Goal: Task Accomplishment & Management: Manage account settings

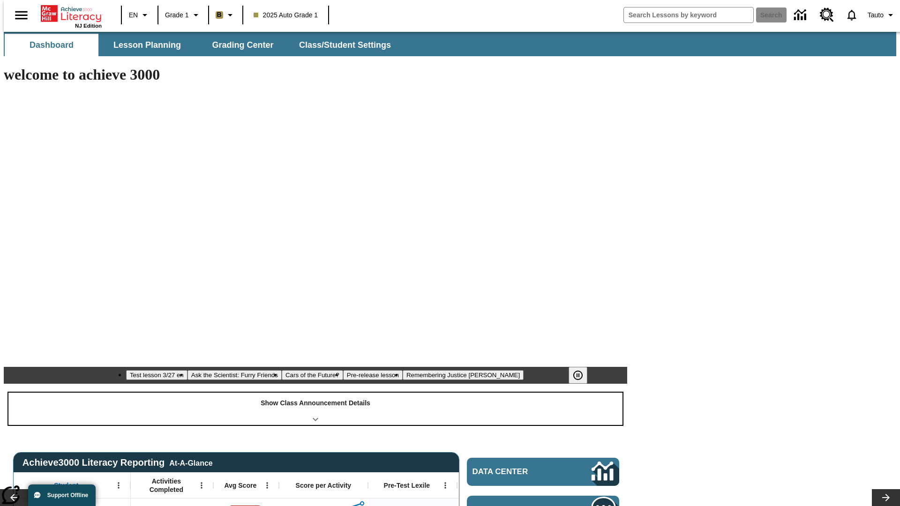
click at [315, 393] on div "Show Class Announcement Details" at bounding box center [315, 409] width 614 height 32
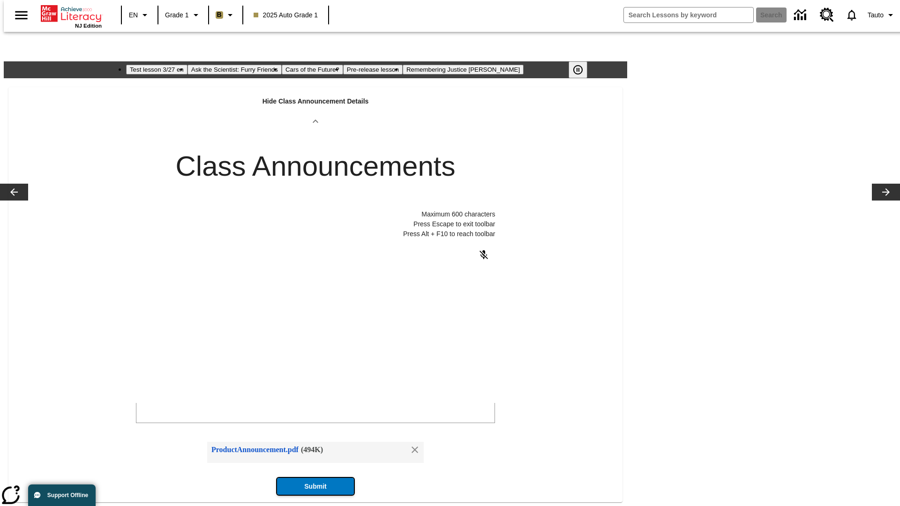
click at [315, 478] on button "Submit" at bounding box center [315, 486] width 77 height 17
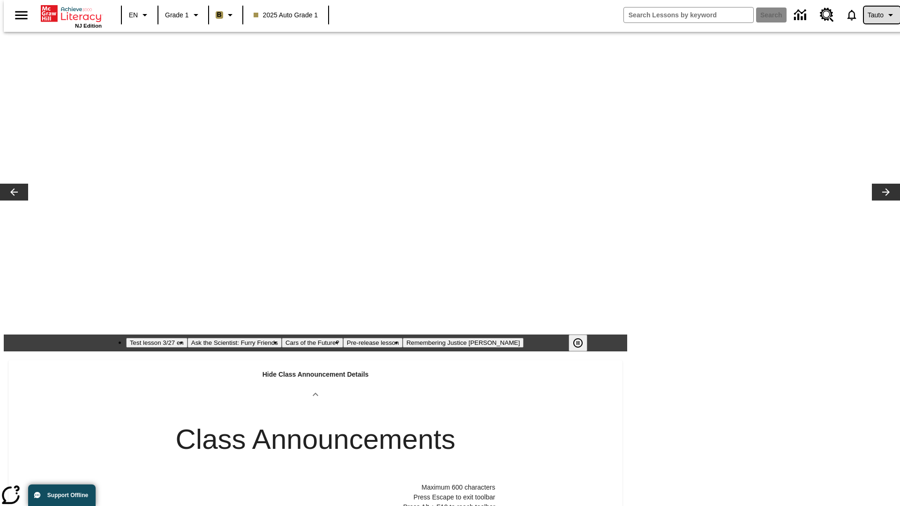
click at [877, 15] on span "Tauto" at bounding box center [875, 15] width 16 height 10
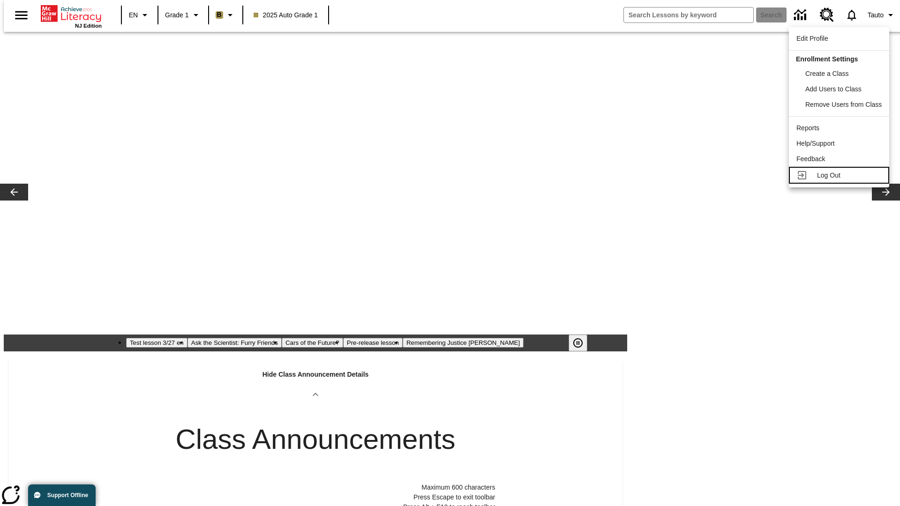
click at [840, 175] on span "Log Out" at bounding box center [828, 175] width 23 height 7
